Goal: Obtain resource: Download file/media

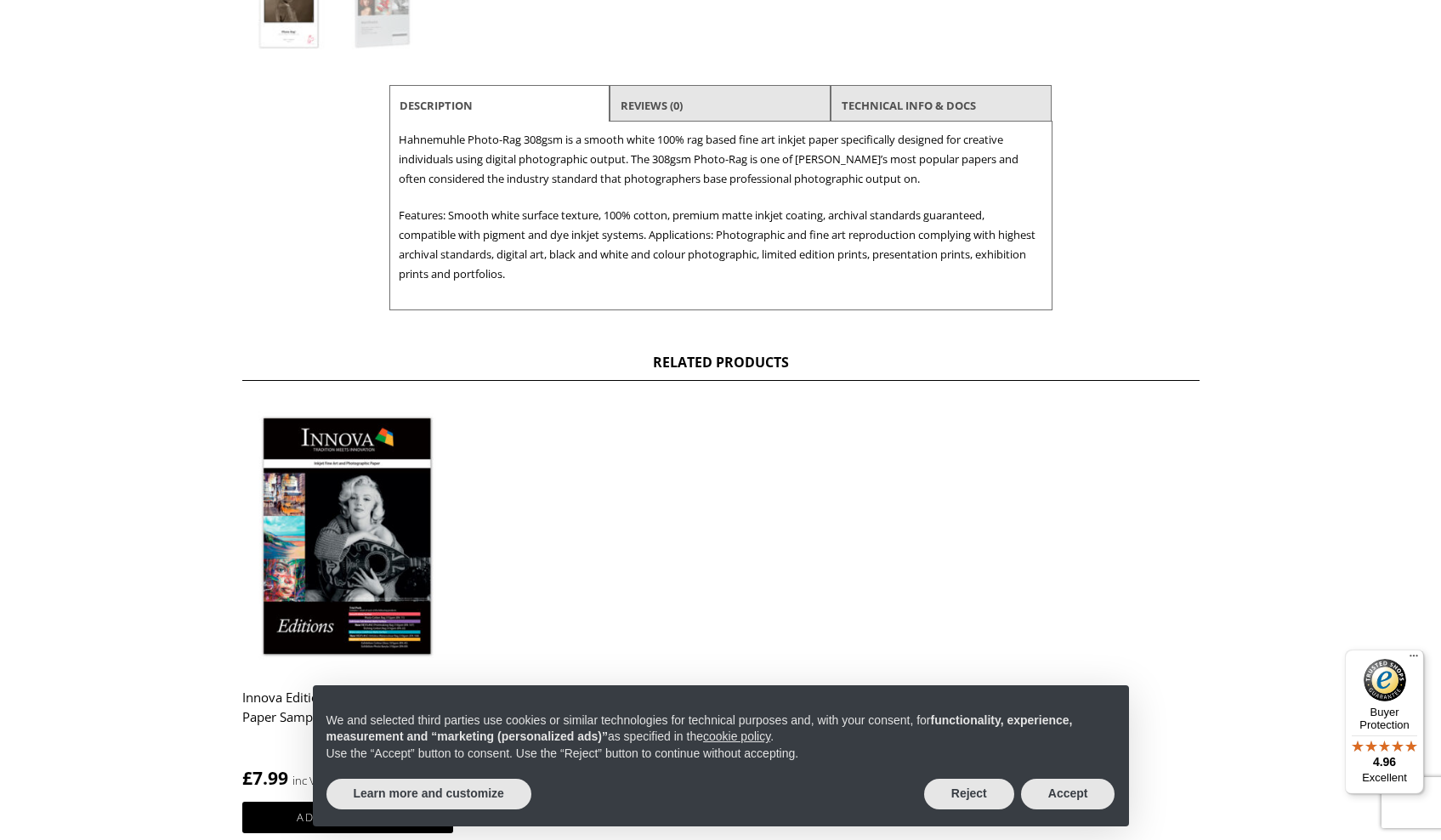
scroll to position [612, 0]
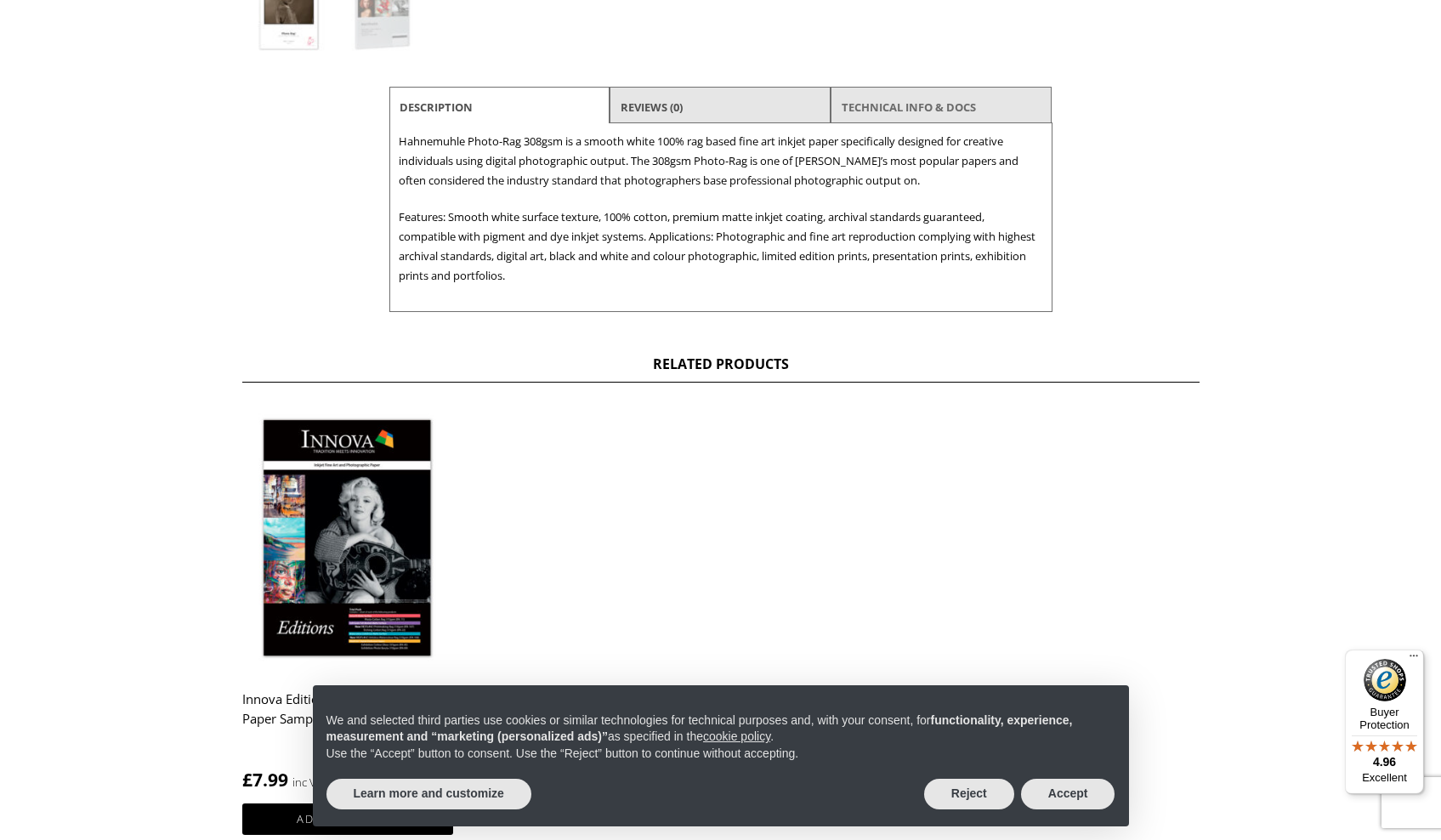
click at [911, 99] on link "TECHNICAL INFO & DOCS" at bounding box center [909, 107] width 135 height 31
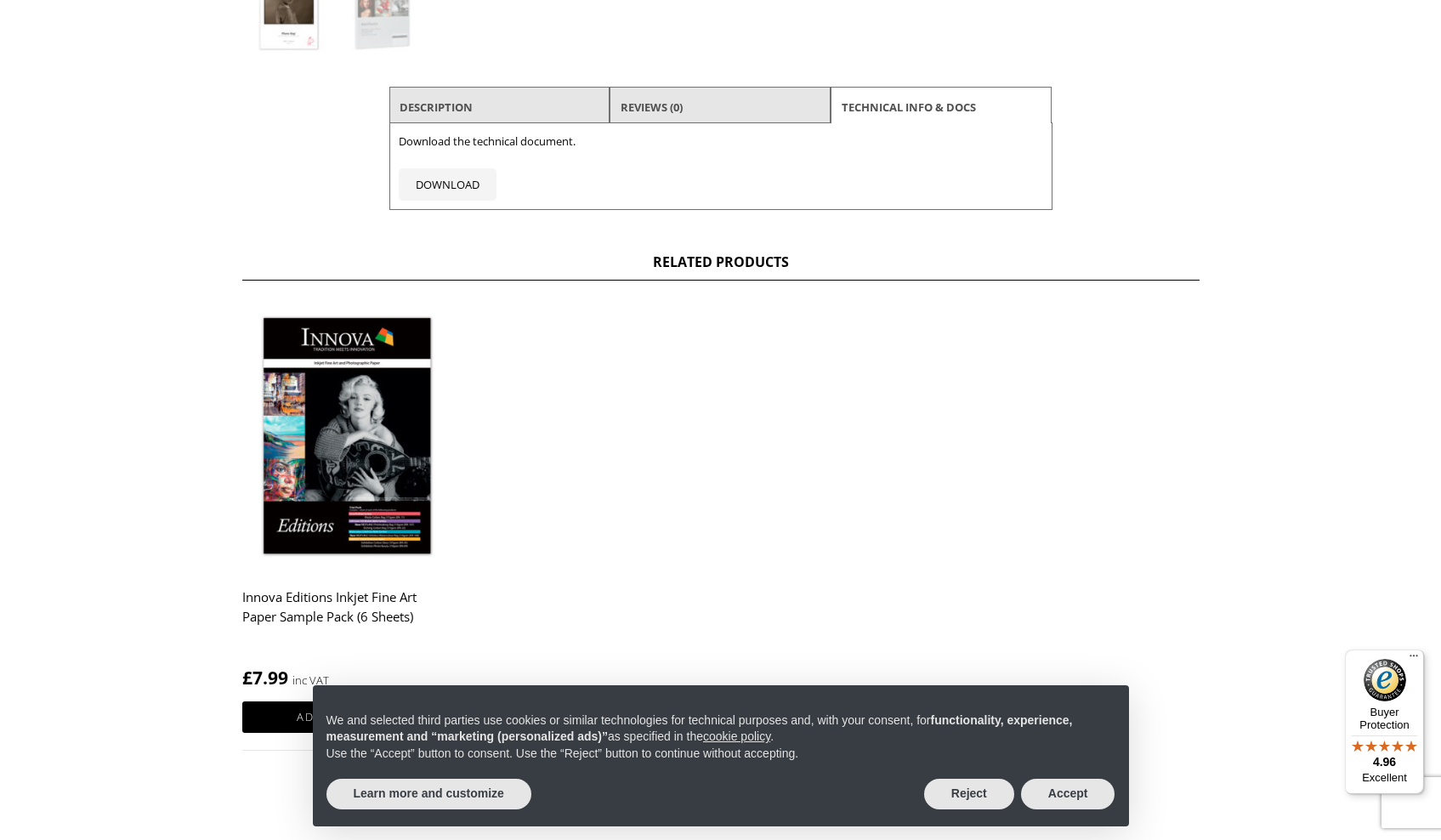
click at [680, 126] on div "Download the technical document. DOWNLOAD" at bounding box center [721, 167] width 663 height 87
click at [567, 112] on li "Description" at bounding box center [499, 107] width 221 height 41
click at [498, 108] on li "Description" at bounding box center [499, 107] width 221 height 41
click at [444, 106] on link "Description" at bounding box center [436, 107] width 73 height 31
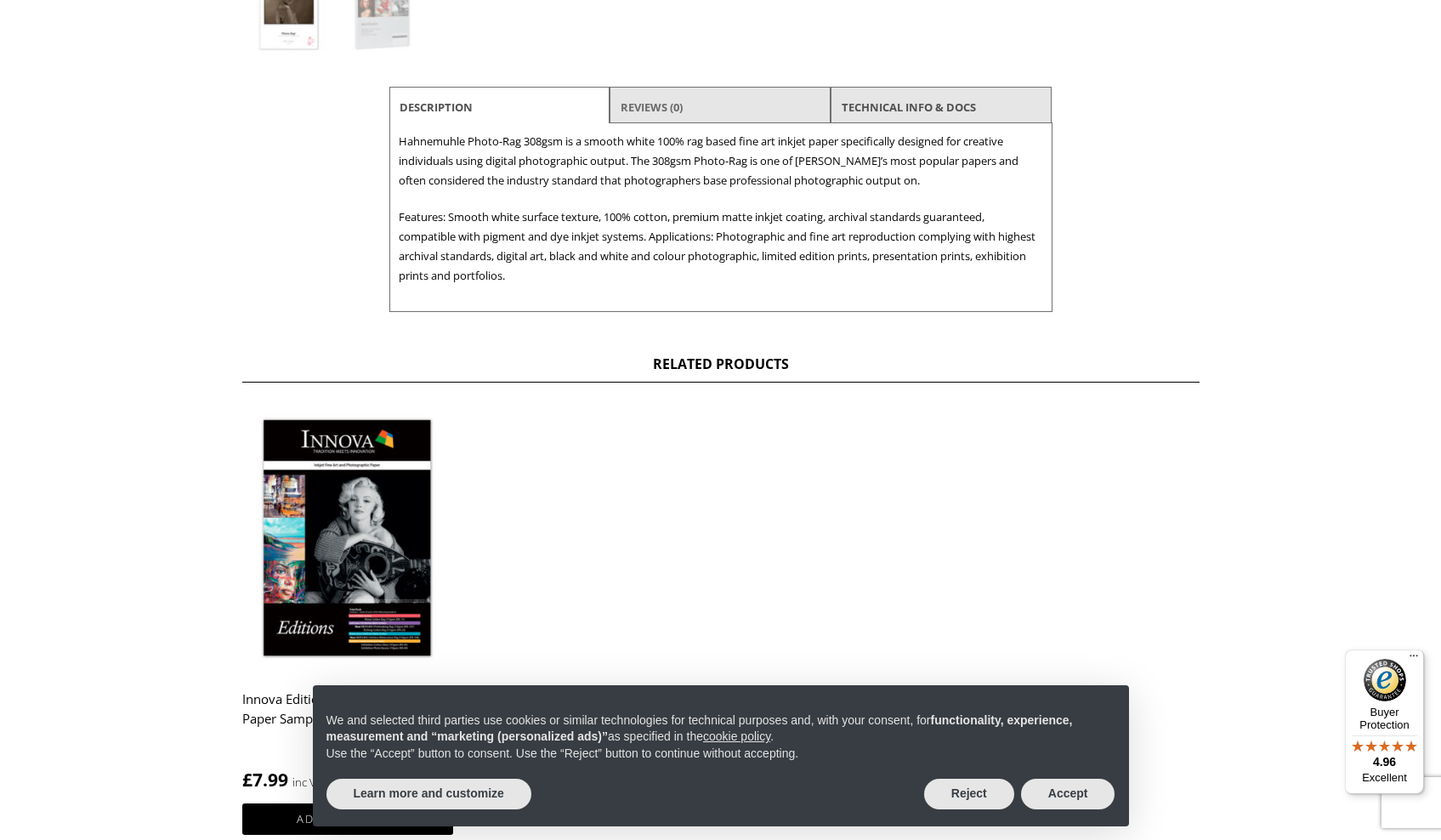
click at [661, 109] on link "Reviews (0)" at bounding box center [651, 107] width 62 height 31
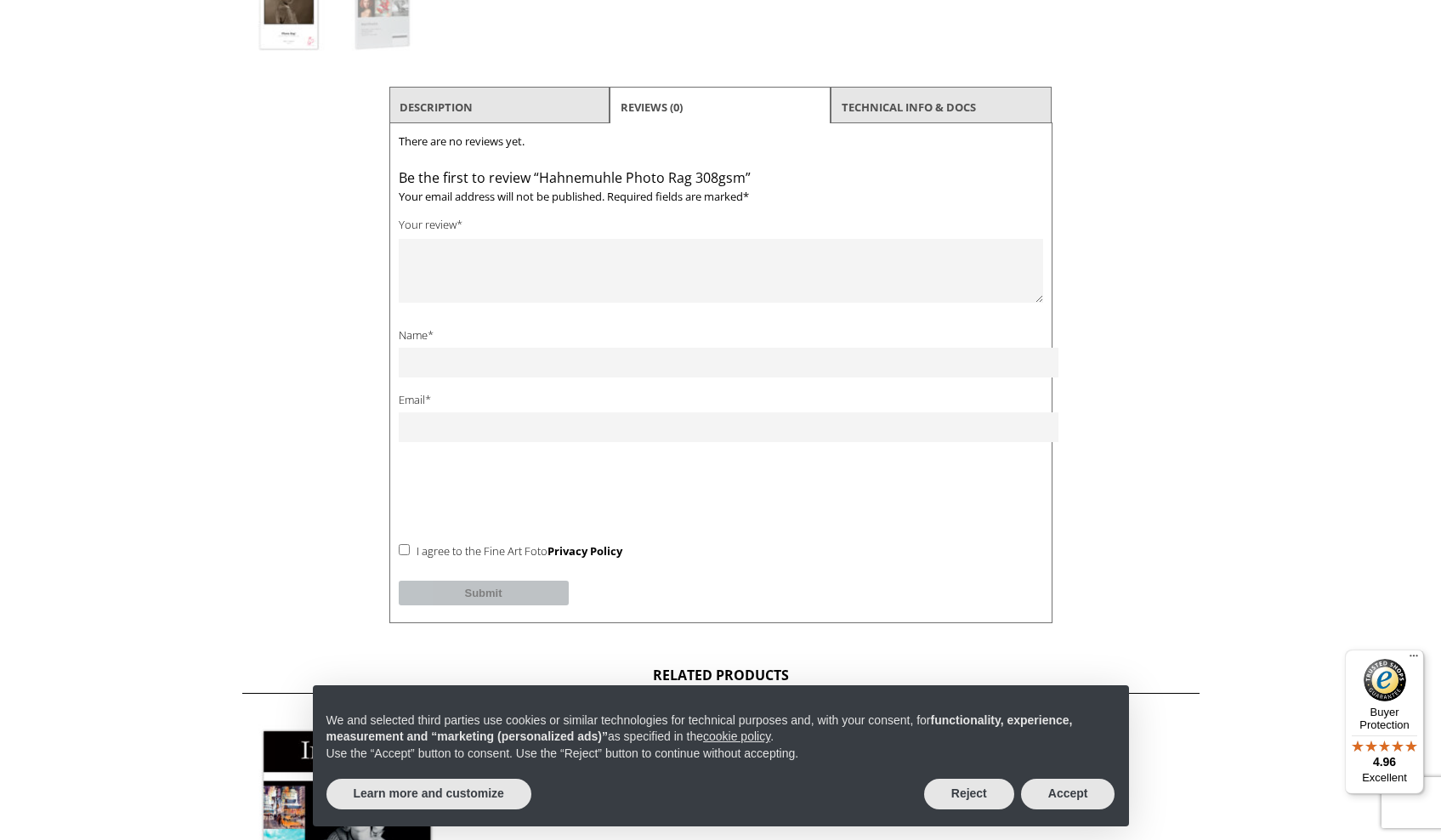
click at [479, 116] on li "Description" at bounding box center [499, 107] width 221 height 41
click at [452, 114] on link "Description" at bounding box center [436, 107] width 73 height 31
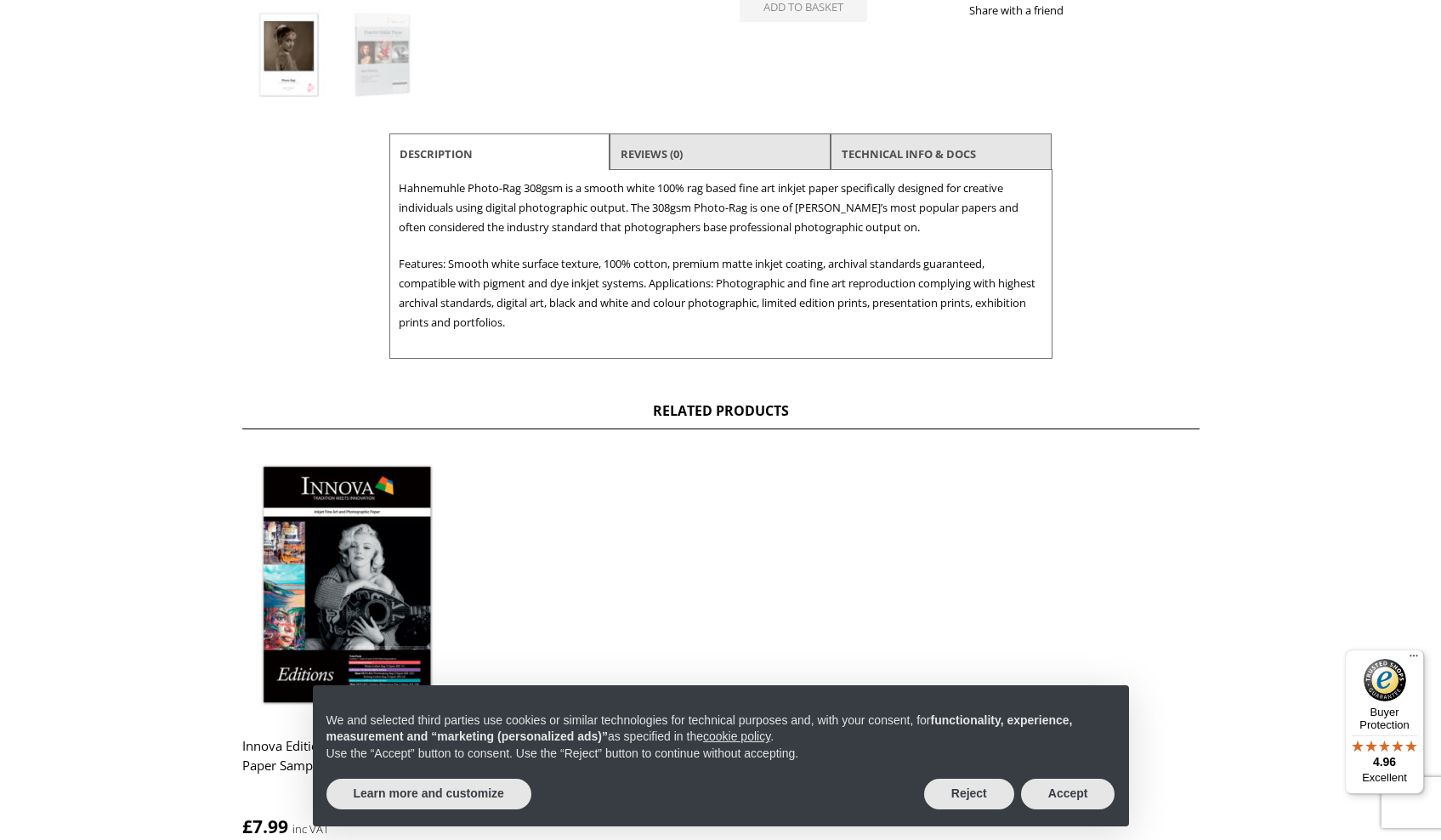
scroll to position [527, 0]
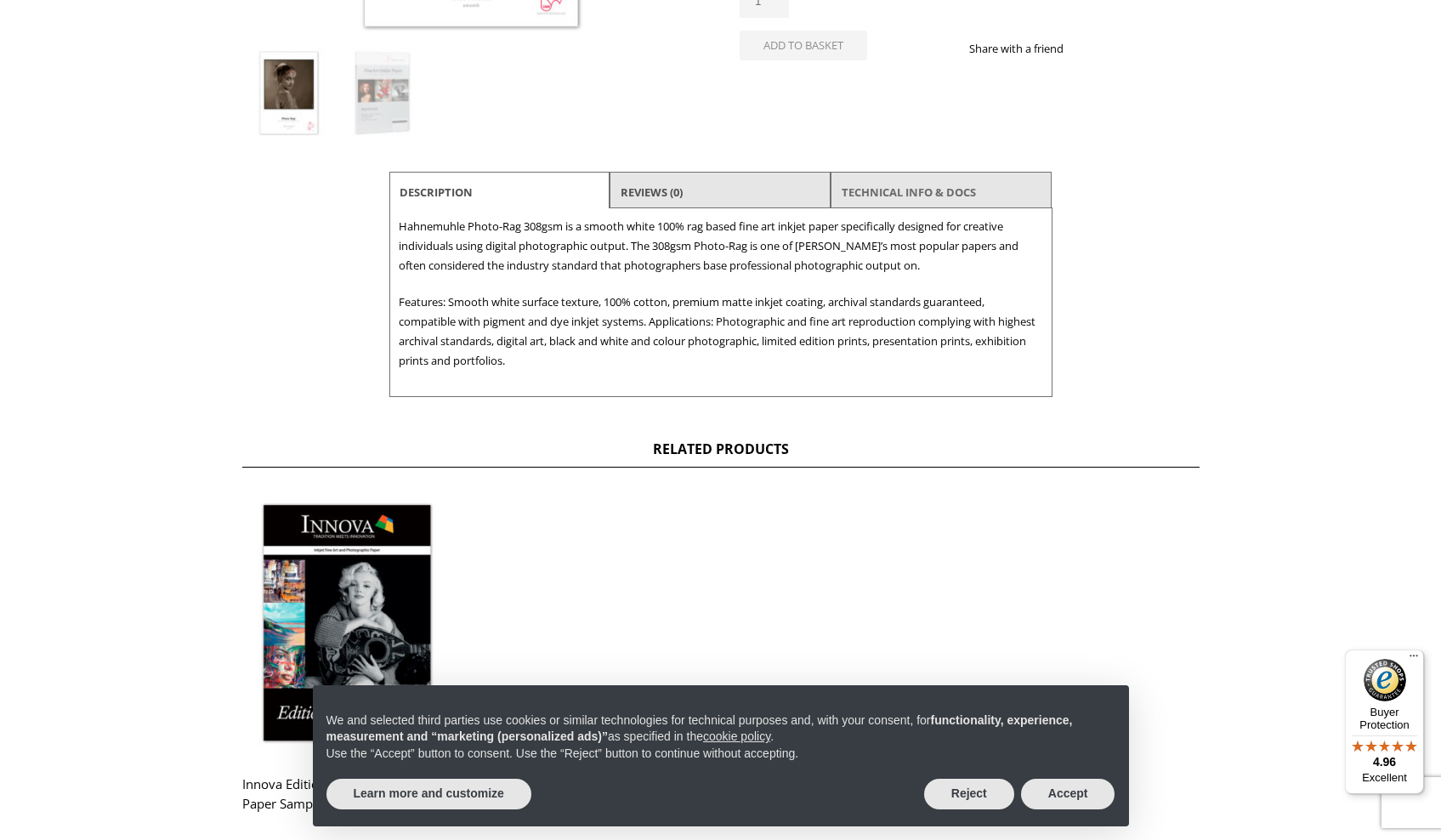
click at [895, 204] on link "TECHNICAL INFO & DOCS" at bounding box center [909, 192] width 135 height 31
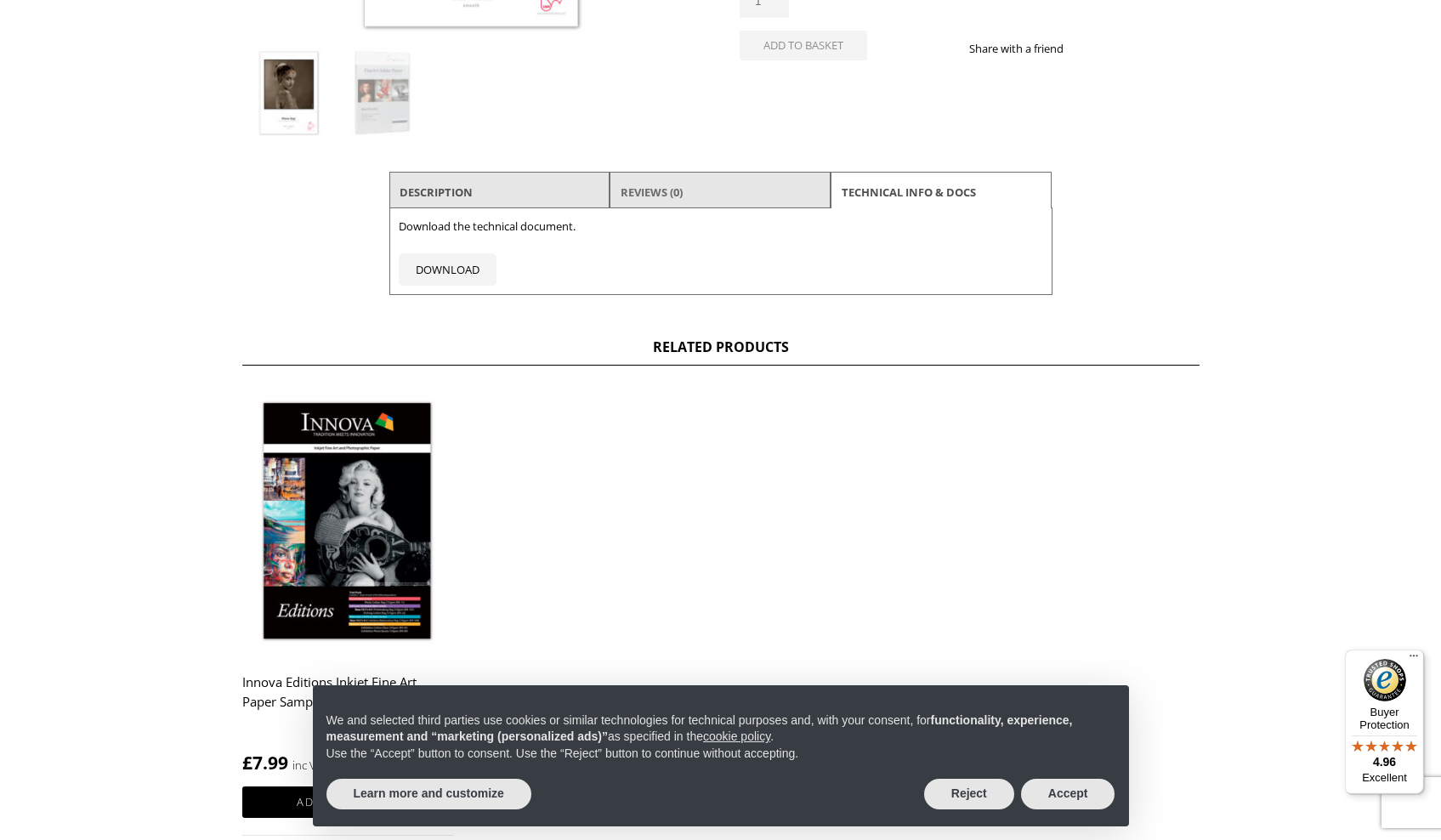
click at [649, 189] on link "Reviews (0)" at bounding box center [651, 192] width 62 height 31
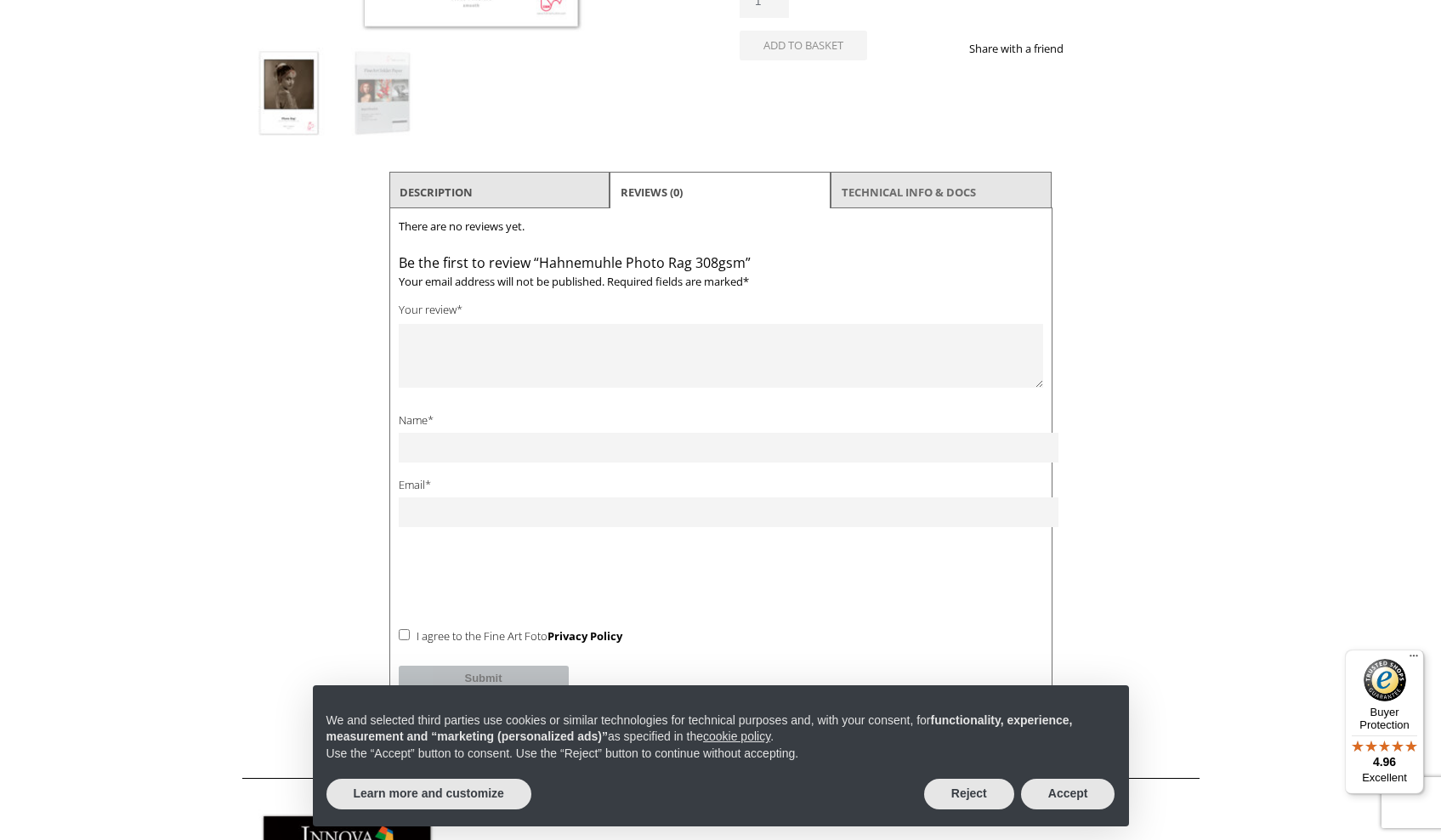
click at [913, 187] on link "TECHNICAL INFO & DOCS" at bounding box center [909, 192] width 135 height 31
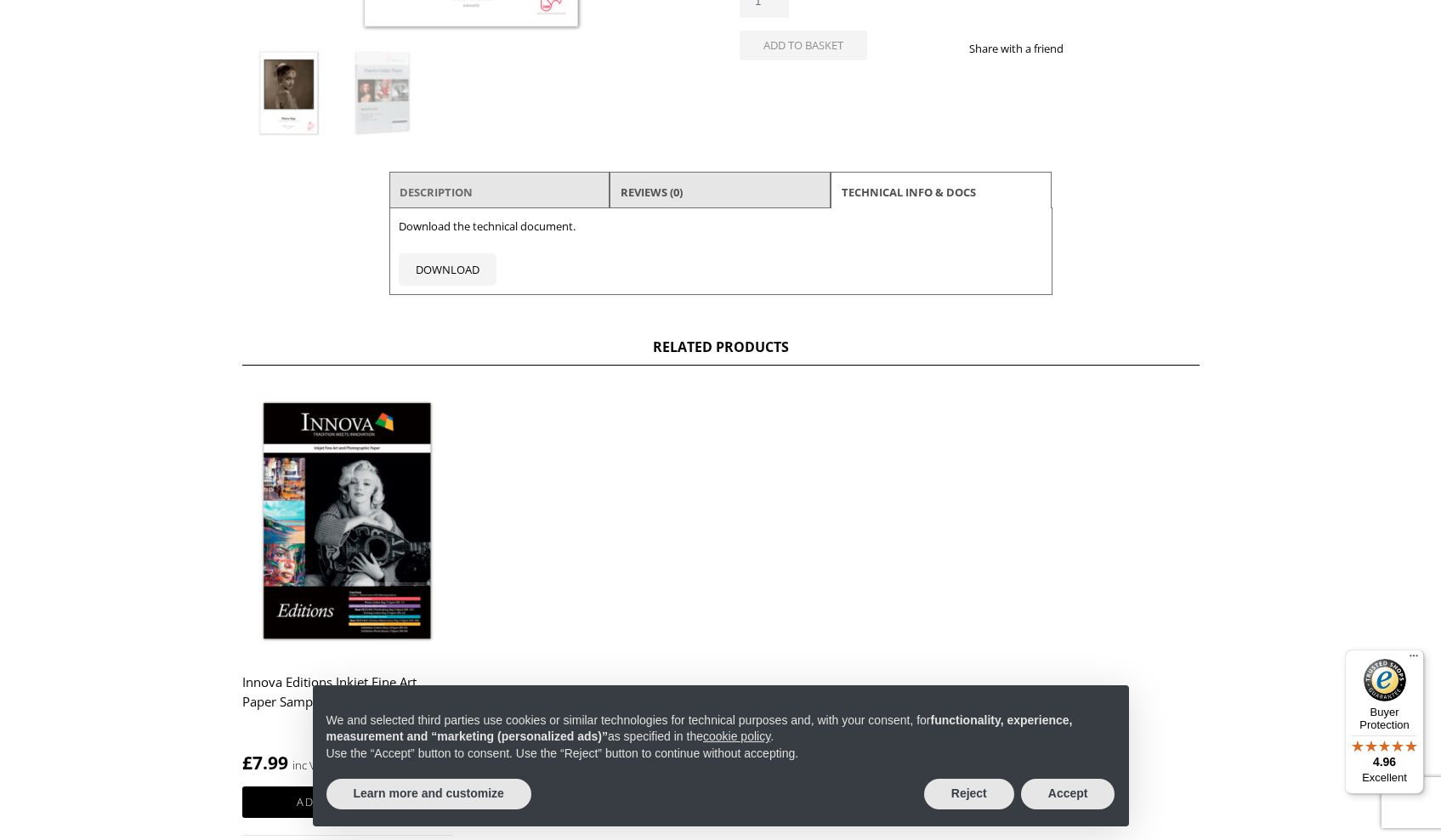
click at [445, 193] on link "Description" at bounding box center [436, 192] width 73 height 31
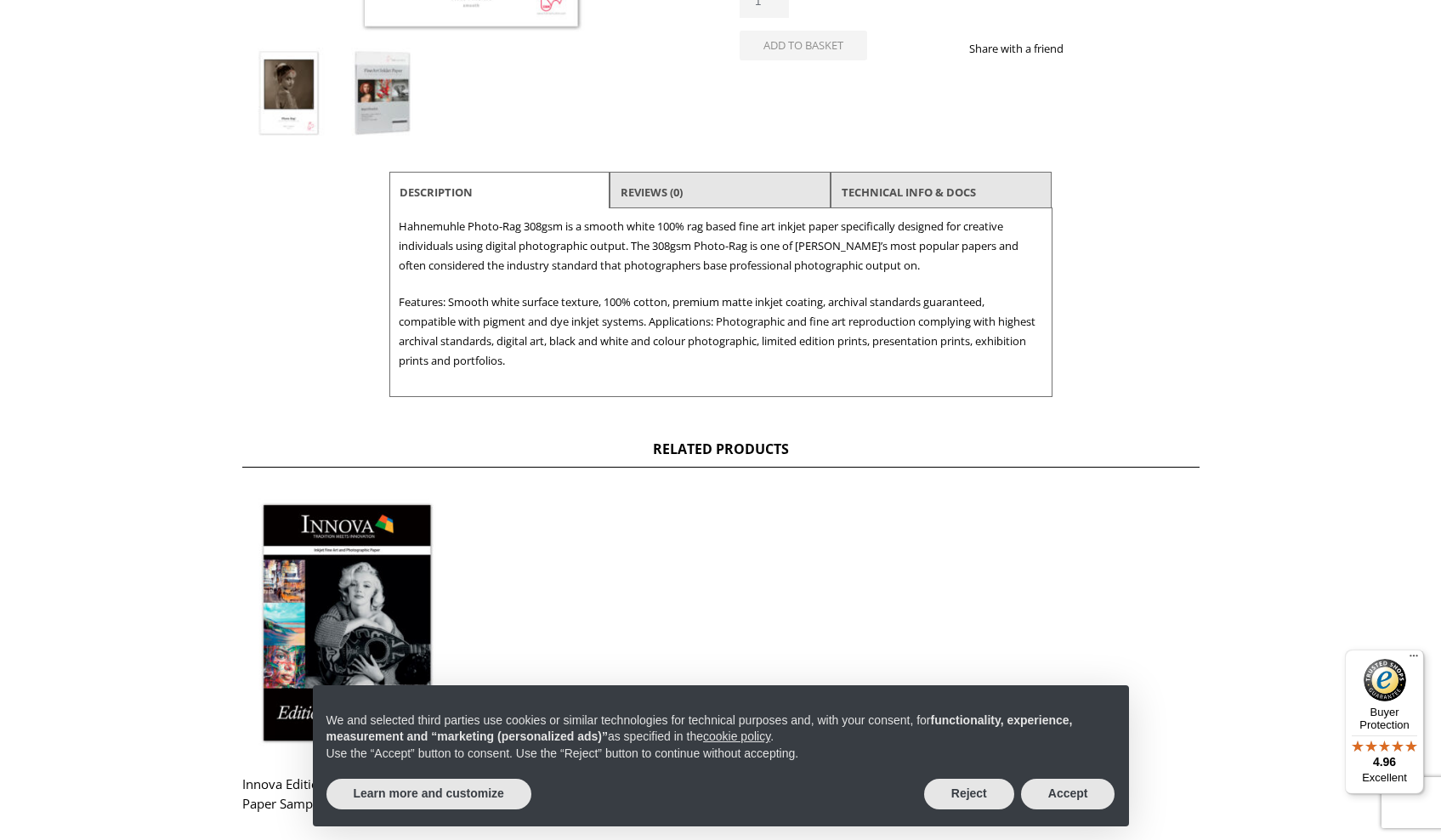
click at [383, 112] on img at bounding box center [383, 94] width 92 height 92
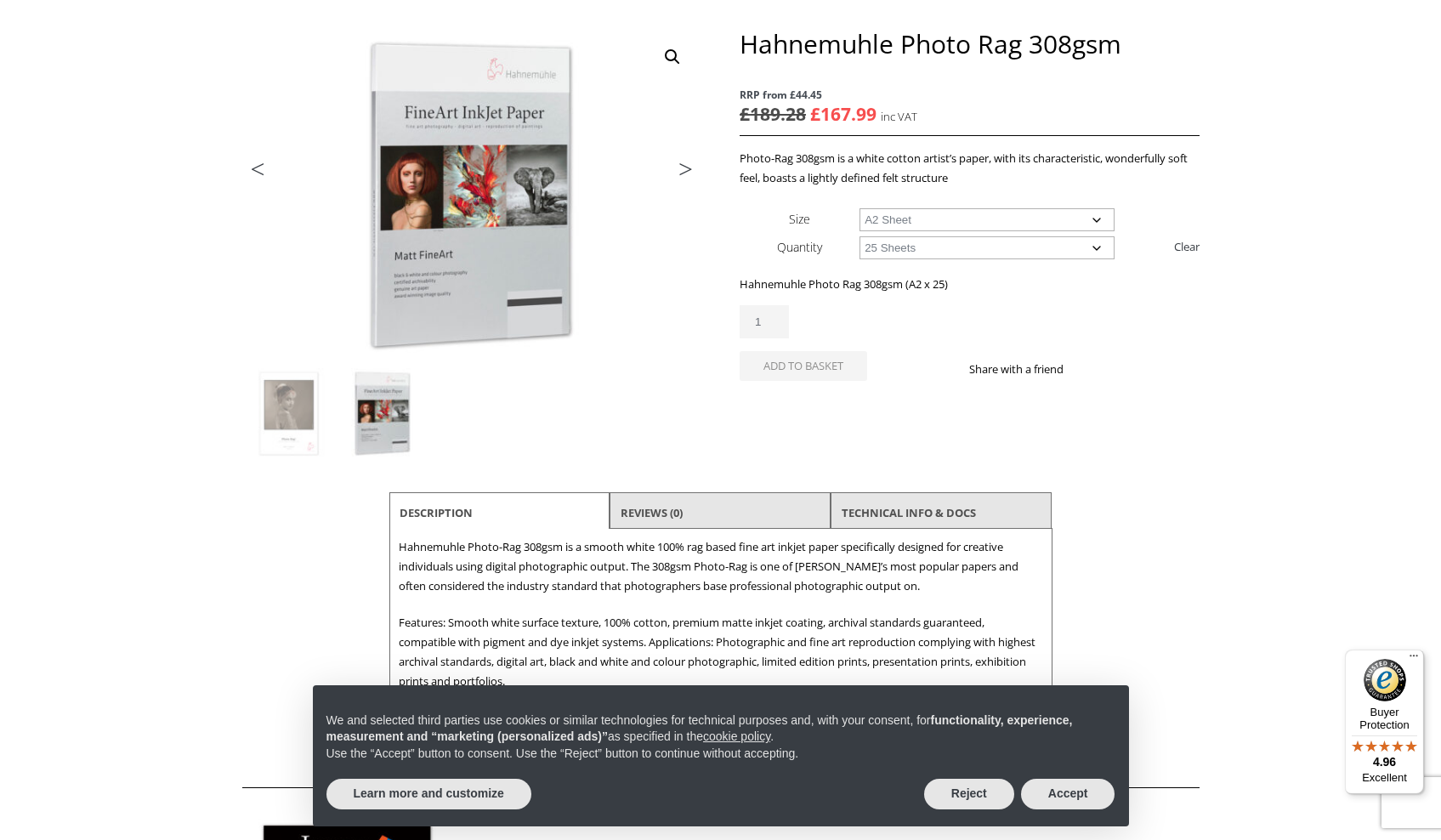
scroll to position [157, 0]
